Goal: Task Accomplishment & Management: Manage account settings

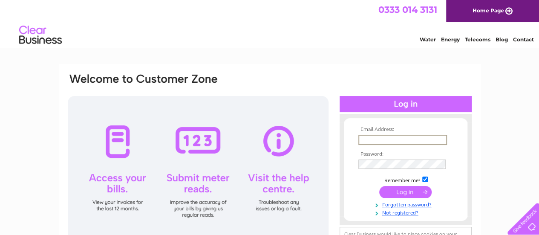
click at [378, 142] on input "text" at bounding box center [402, 140] width 89 height 10
type input "S"
type input "[EMAIL_ADDRESS][DOMAIN_NAME]"
click at [405, 192] on input "submit" at bounding box center [405, 191] width 52 height 12
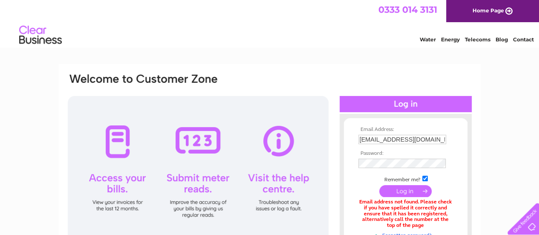
click at [312, 106] on div at bounding box center [198, 170] width 261 height 149
click at [201, 211] on div at bounding box center [198, 170] width 261 height 149
click at [195, 144] on div at bounding box center [198, 170] width 261 height 149
click at [497, 7] on link "Home Page" at bounding box center [492, 11] width 93 height 22
